Goal: Contribute content: Add original content to the website for others to see

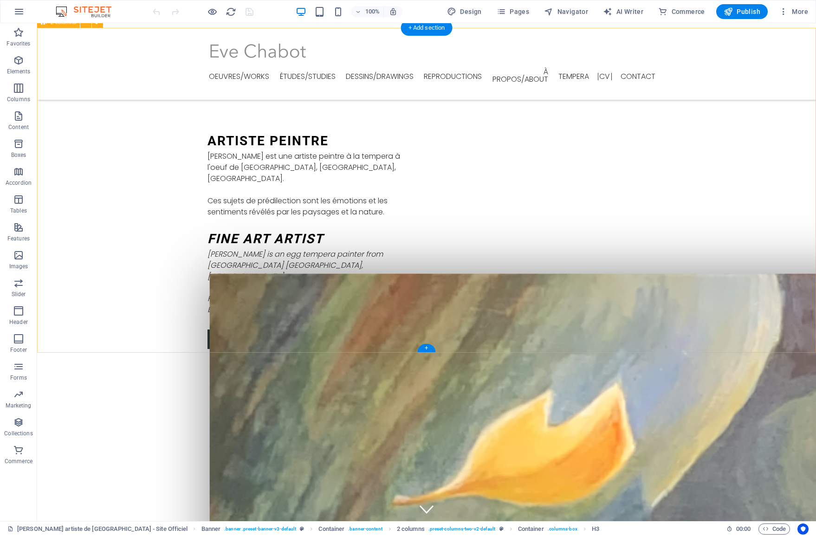
scroll to position [2023, 0]
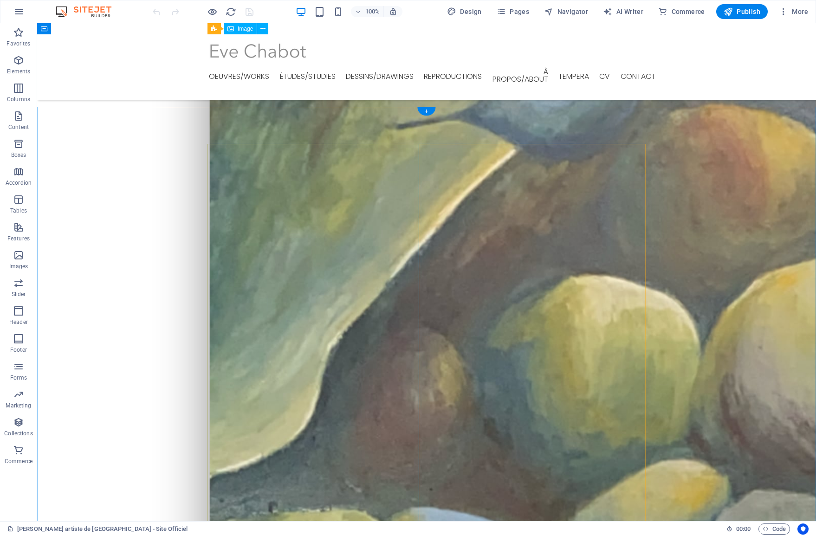
scroll to position [443, 0]
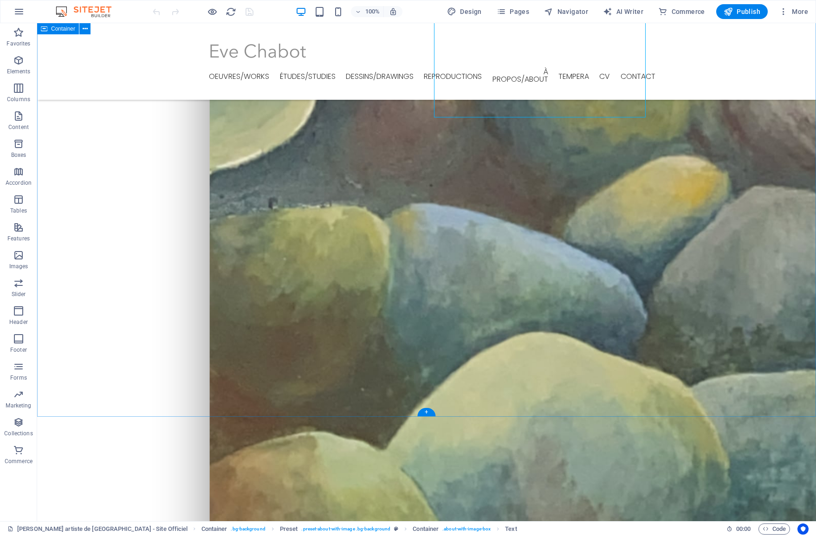
scroll to position [749, 0]
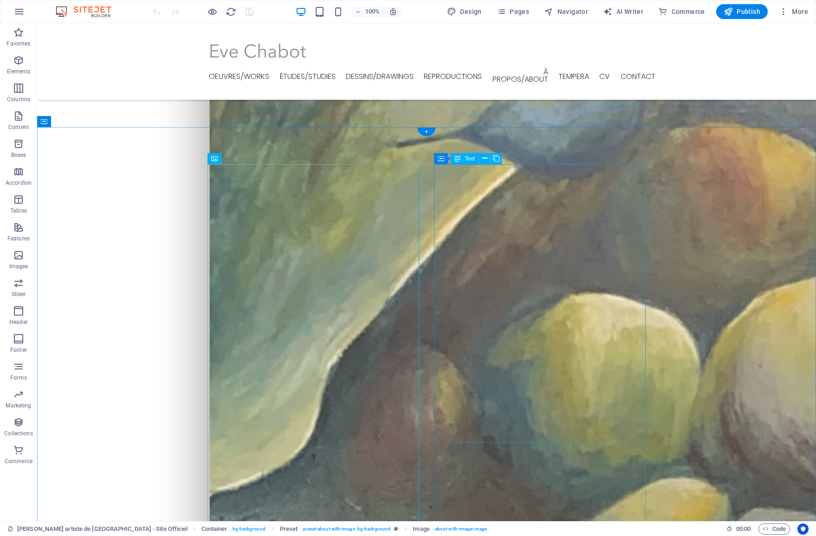
scroll to position [428, 0]
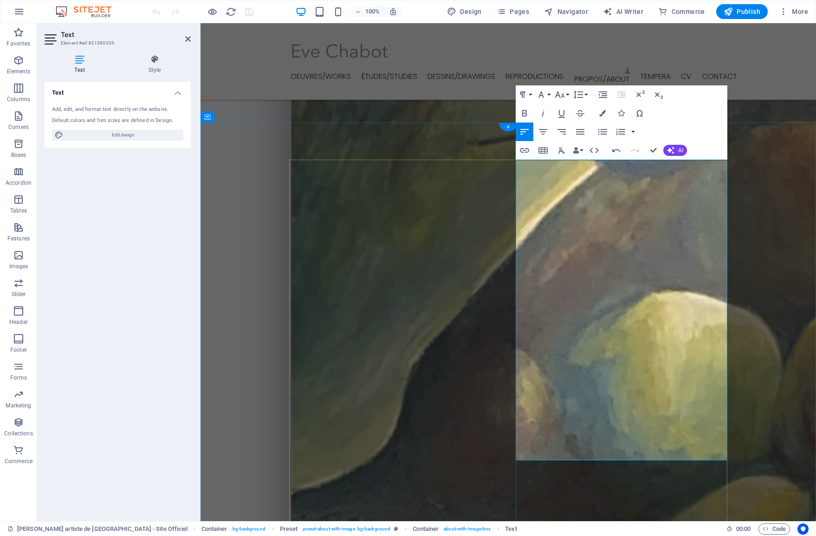
scroll to position [427, 0]
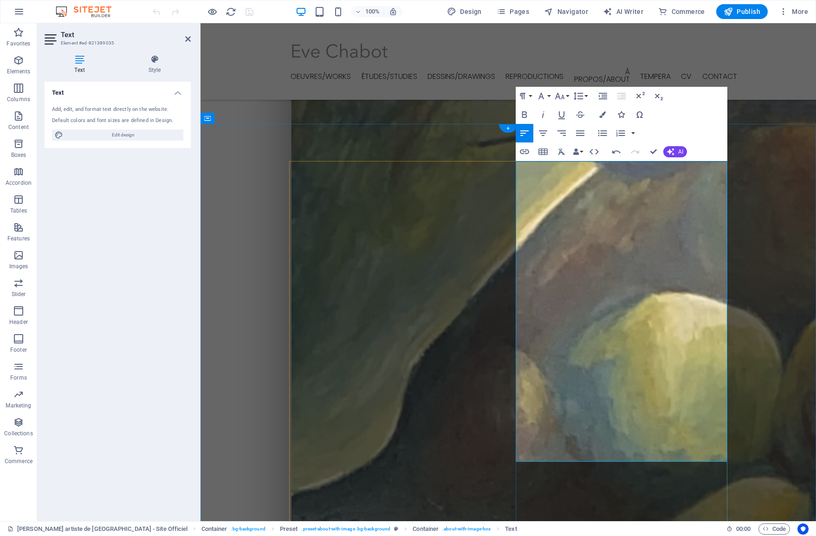
click at [622, 117] on icon "button" at bounding box center [621, 114] width 7 height 7
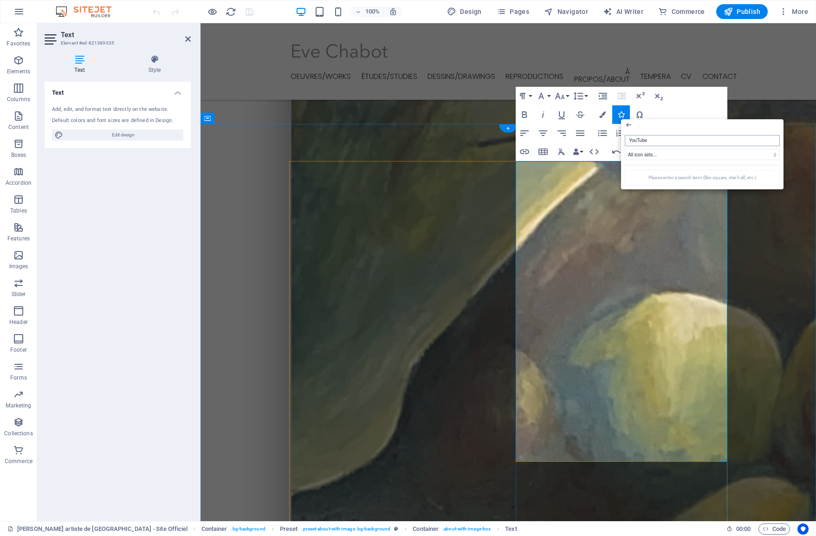
click at [670, 140] on input "YouTube" at bounding box center [702, 140] width 155 height 11
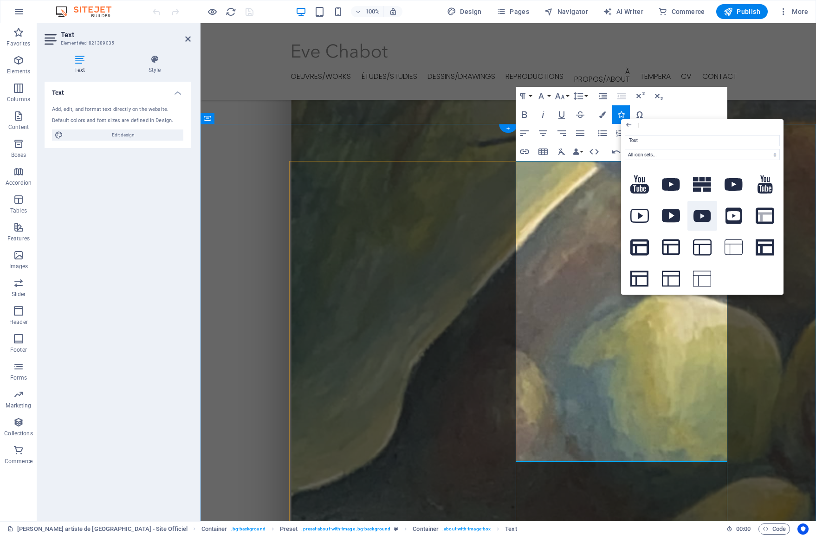
drag, startPoint x: 871, startPoint y: 163, endPoint x: 899, endPoint y: 244, distance: 86.0
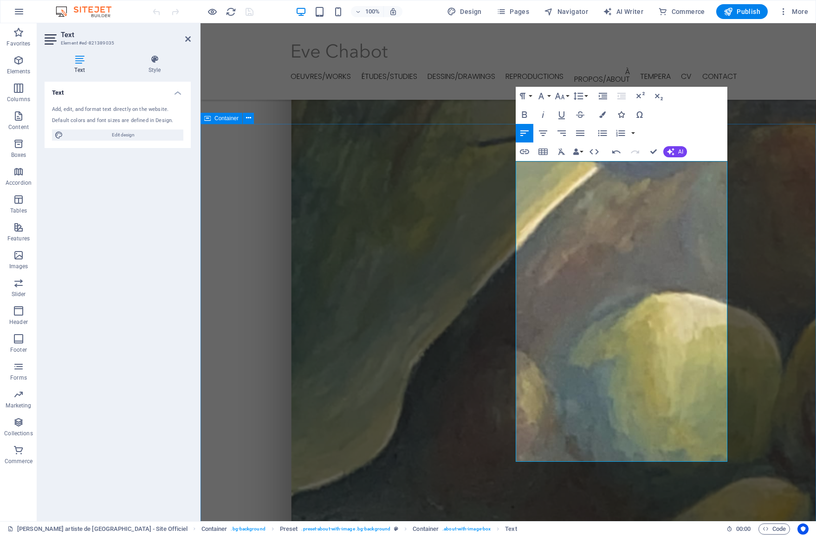
click at [621, 114] on icon "button" at bounding box center [621, 114] width 7 height 7
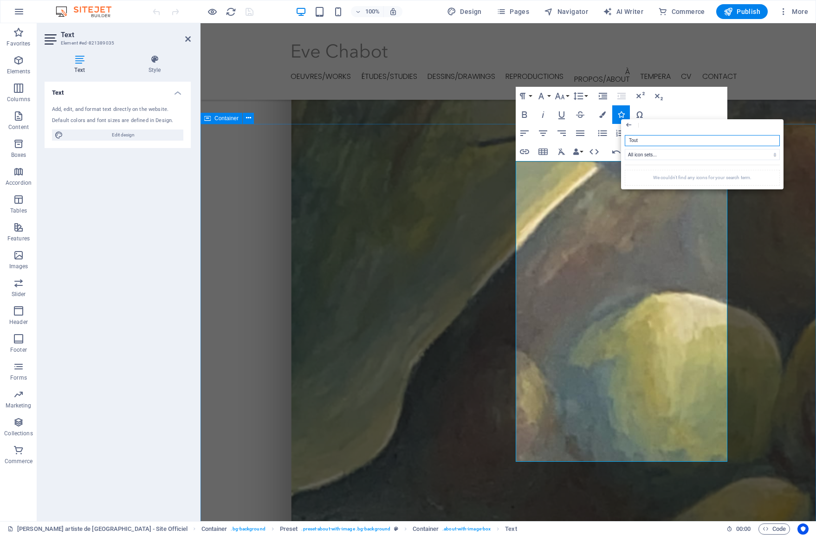
drag, startPoint x: 621, startPoint y: 114, endPoint x: 639, endPoint y: 139, distance: 30.9
click at [639, 139] on input "Tout" at bounding box center [702, 140] width 155 height 11
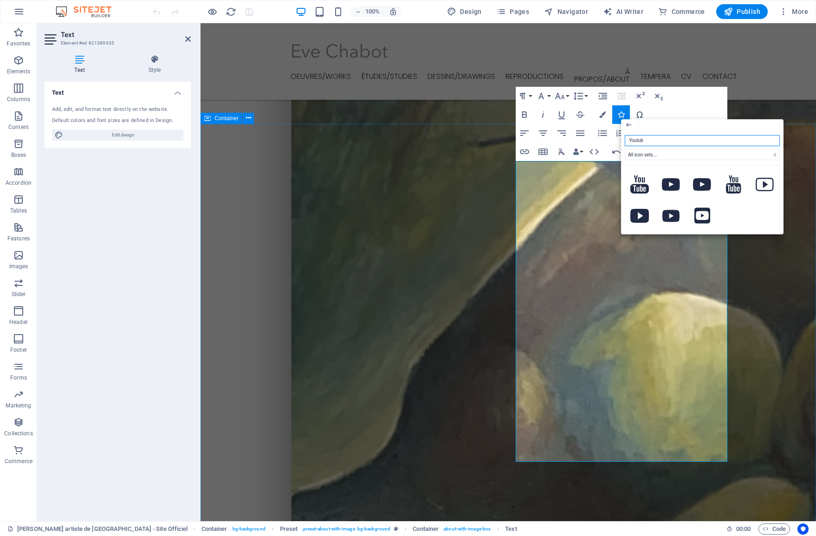
type input "Youtube"
click at [671, 222] on icon at bounding box center [672, 216] width 18 height 12
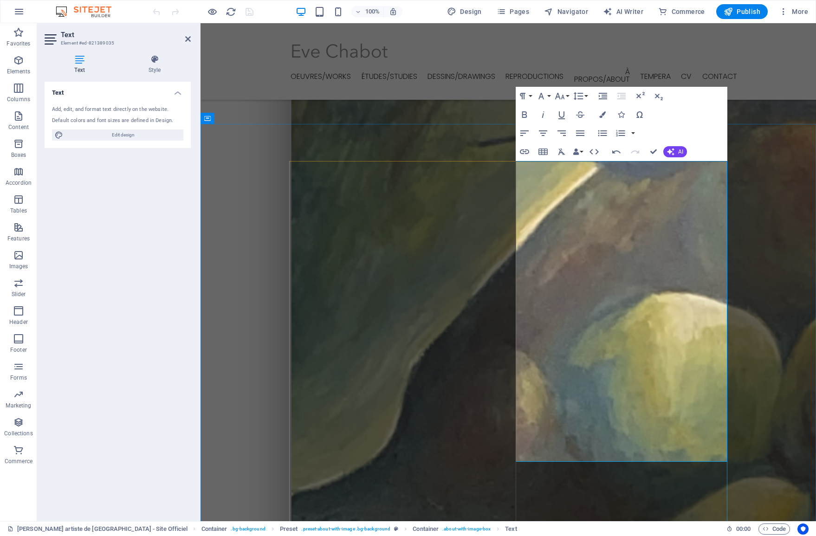
click at [624, 117] on icon "button" at bounding box center [621, 114] width 7 height 7
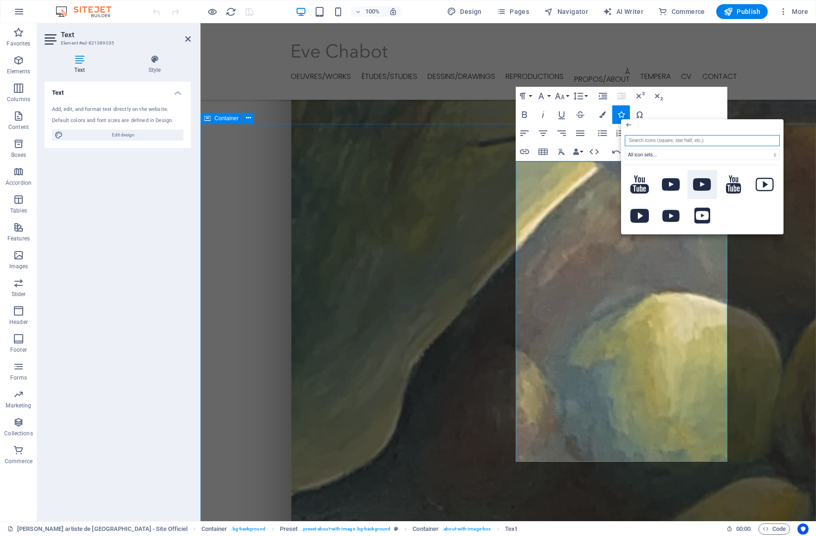
click at [699, 184] on icon at bounding box center [702, 184] width 19 height 13
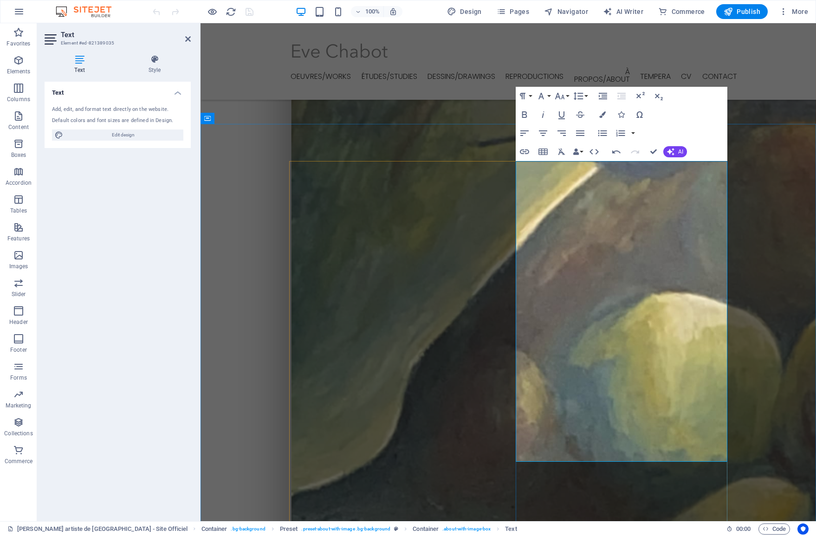
drag, startPoint x: 624, startPoint y: 455, endPoint x: 516, endPoint y: 453, distance: 108.7
click at [525, 153] on icon "button" at bounding box center [524, 151] width 11 height 11
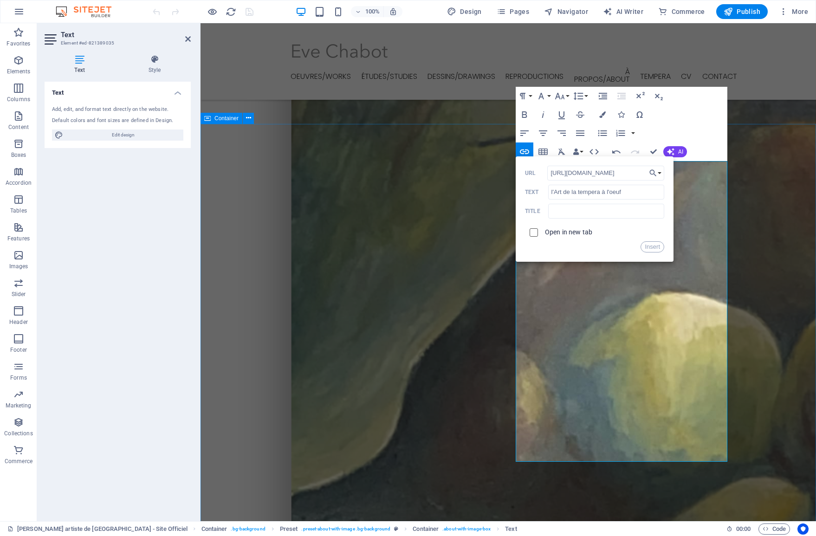
type input "[URL][DOMAIN_NAME]"
click at [533, 230] on input "checkbox" at bounding box center [532, 231] width 8 height 8
checkbox input "true"
click at [650, 245] on button "Insert" at bounding box center [653, 246] width 24 height 11
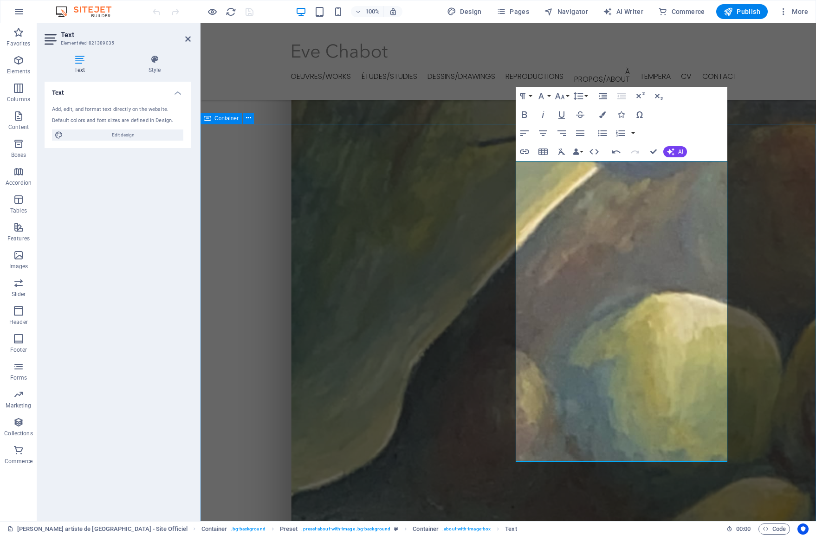
drag, startPoint x: 778, startPoint y: 311, endPoint x: 927, endPoint y: 308, distance: 149.1
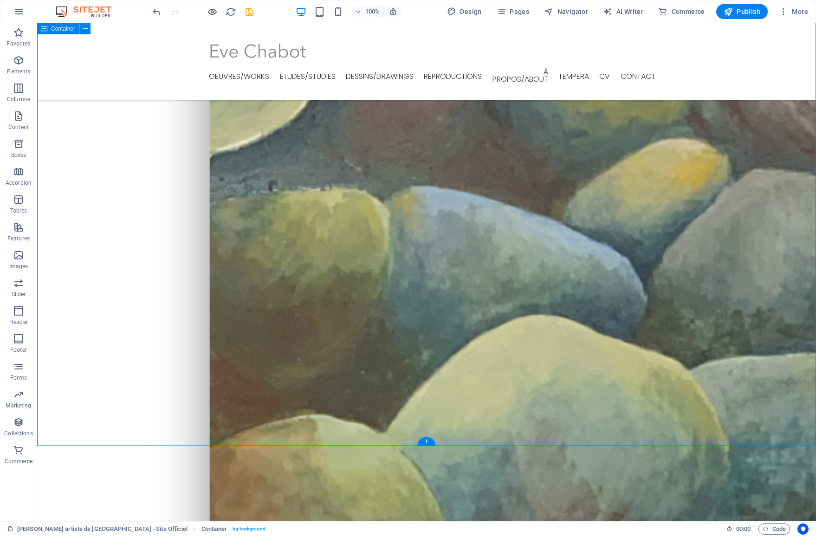
scroll to position [768, 0]
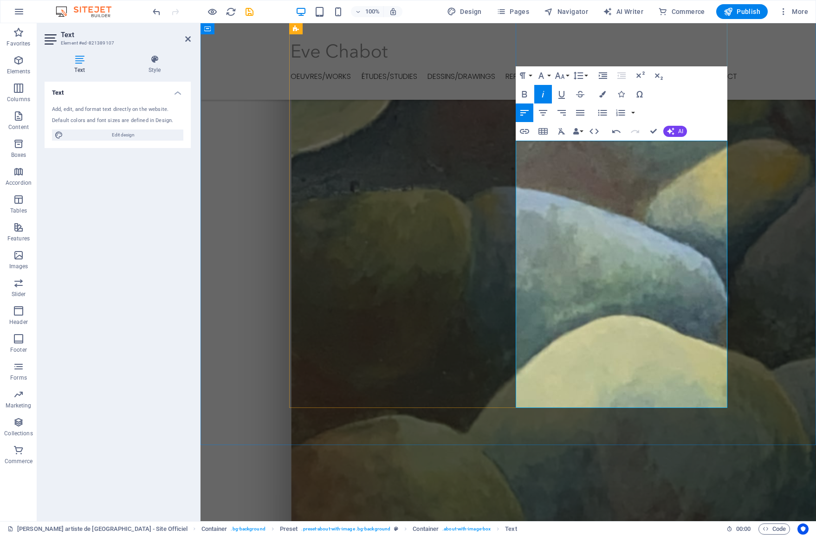
scroll to position [0, 5]
click at [621, 93] on icon "button" at bounding box center [621, 94] width 7 height 7
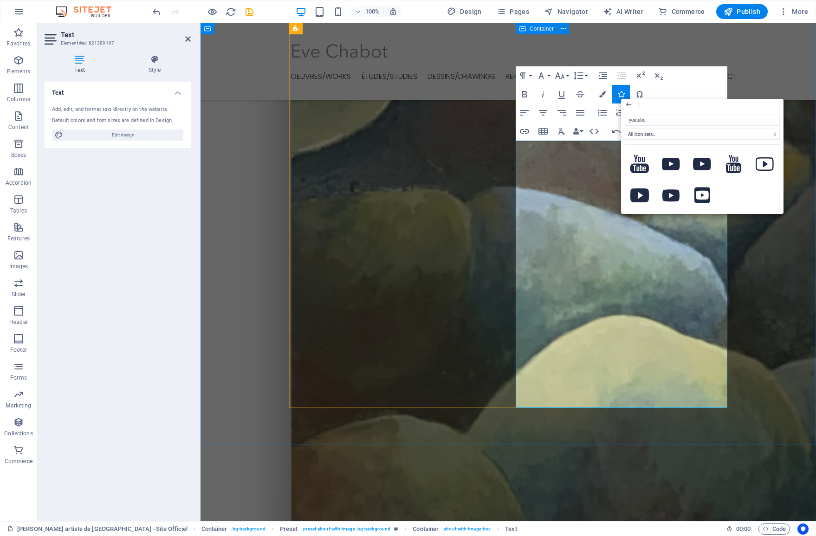
type input "YouTube"
click at [698, 167] on icon at bounding box center [702, 164] width 19 height 13
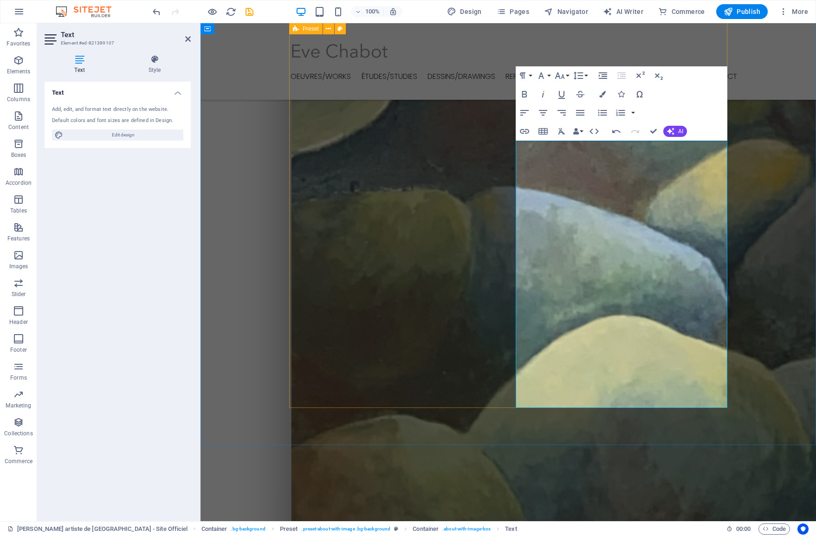
drag, startPoint x: 625, startPoint y: 401, endPoint x: 514, endPoint y: 400, distance: 111.0
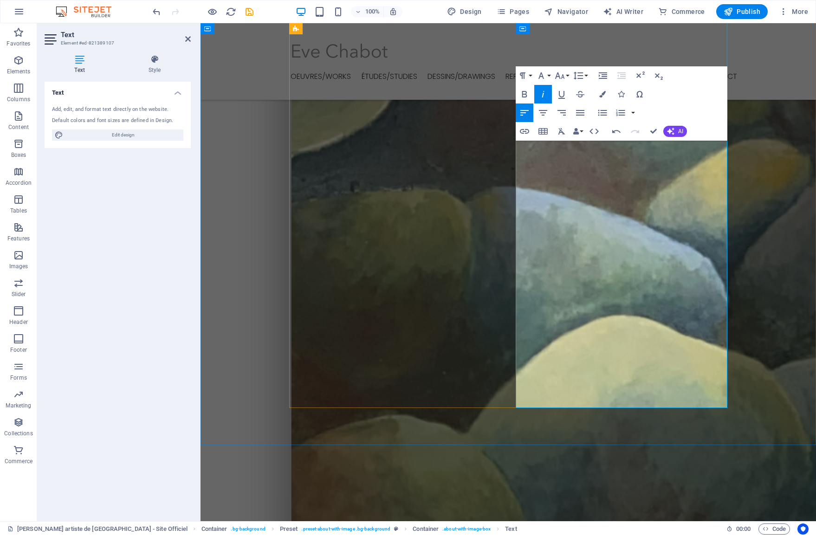
click at [524, 133] on icon "button" at bounding box center [524, 131] width 9 height 5
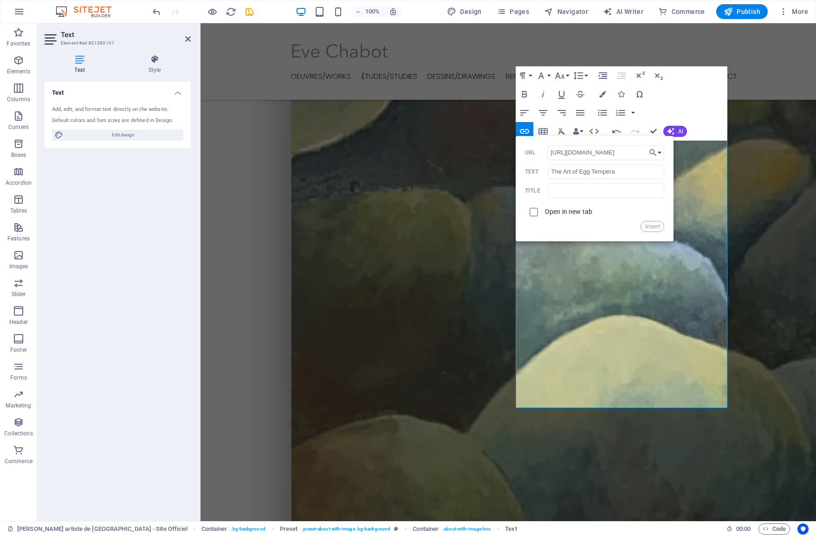
type input "[URL][DOMAIN_NAME]"
click at [532, 212] on input "checkbox" at bounding box center [532, 211] width 8 height 8
checkbox input "true"
click at [654, 226] on button "Insert" at bounding box center [653, 226] width 24 height 11
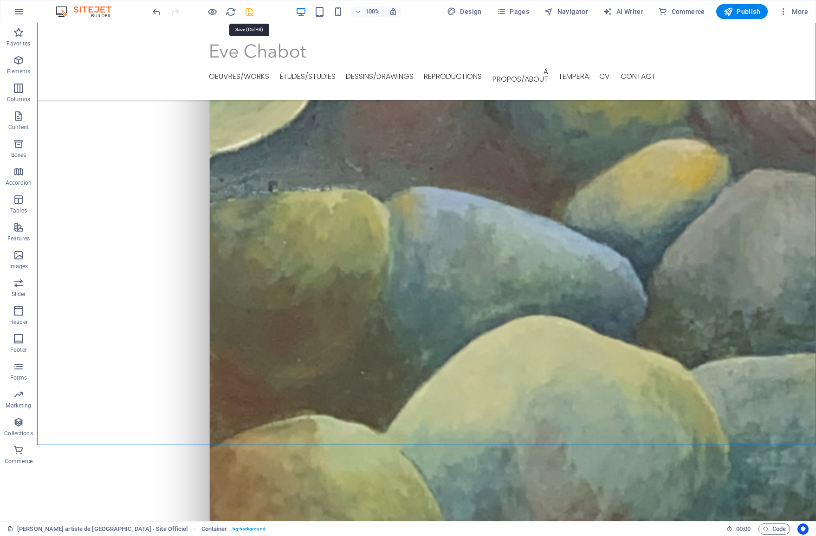
click at [246, 10] on icon "save" at bounding box center [249, 12] width 11 height 11
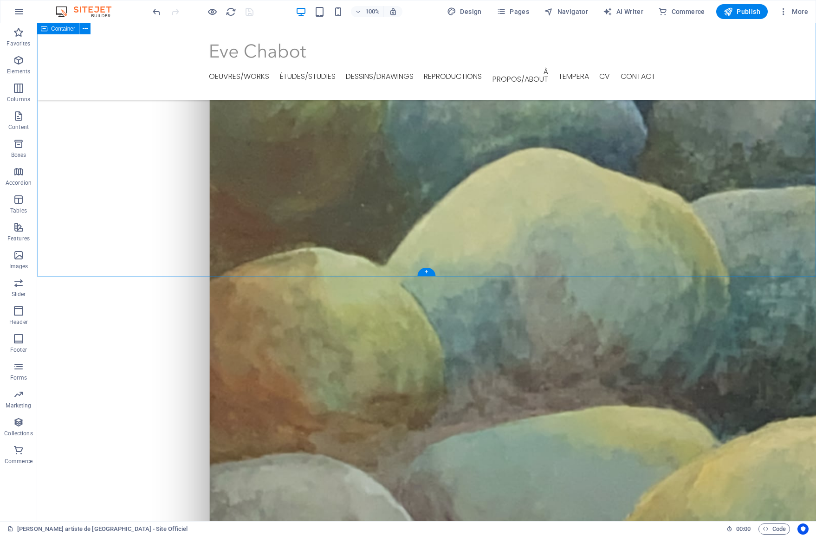
scroll to position [934, 0]
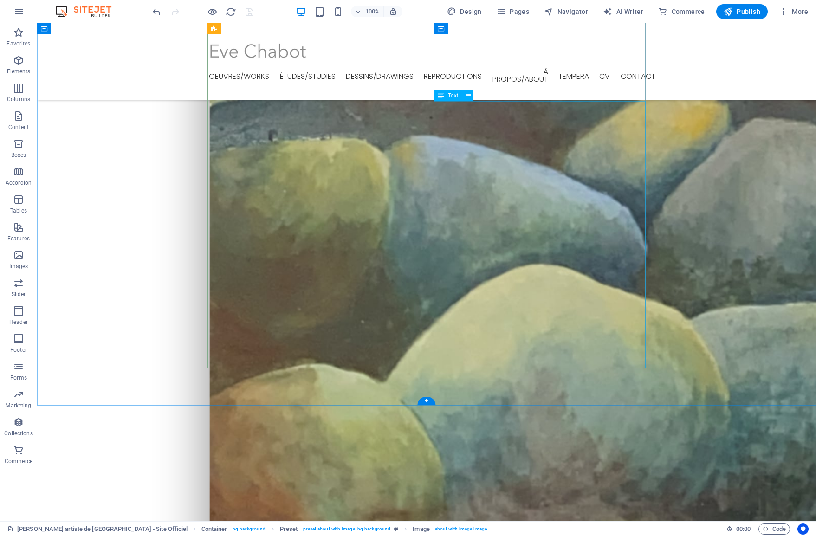
scroll to position [820, 0]
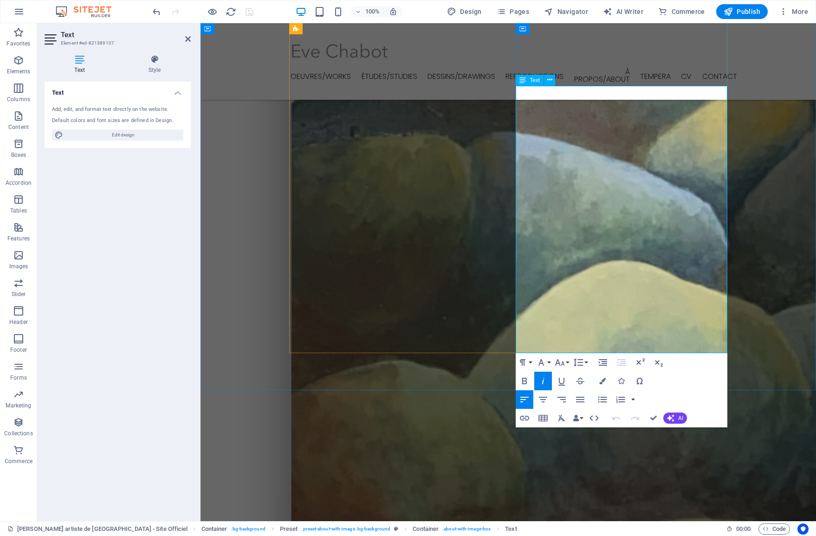
click at [526, 417] on icon "button" at bounding box center [524, 418] width 11 height 11
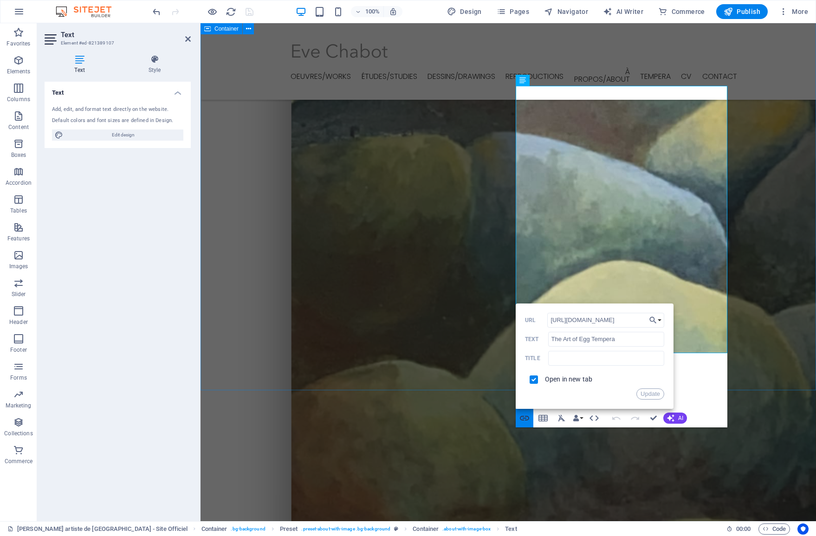
scroll to position [0, 16]
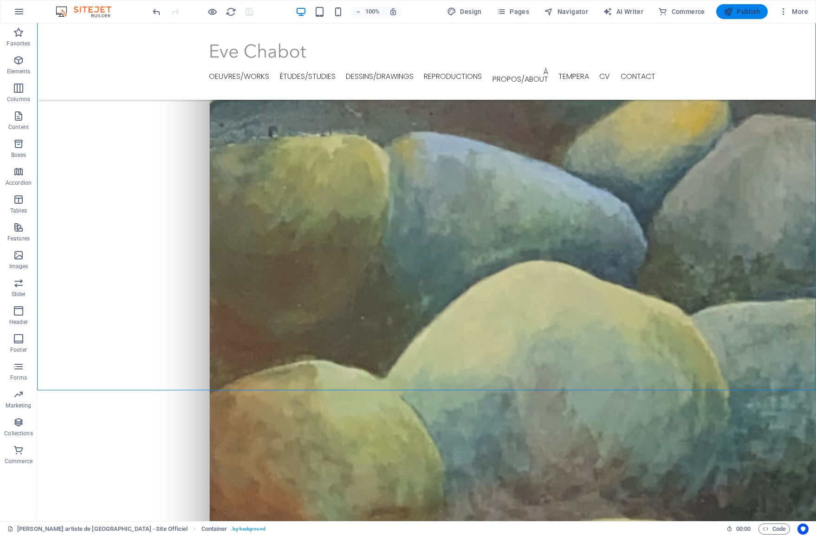
click at [739, 16] on button "Publish" at bounding box center [742, 11] width 52 height 15
